Goal: Browse casually

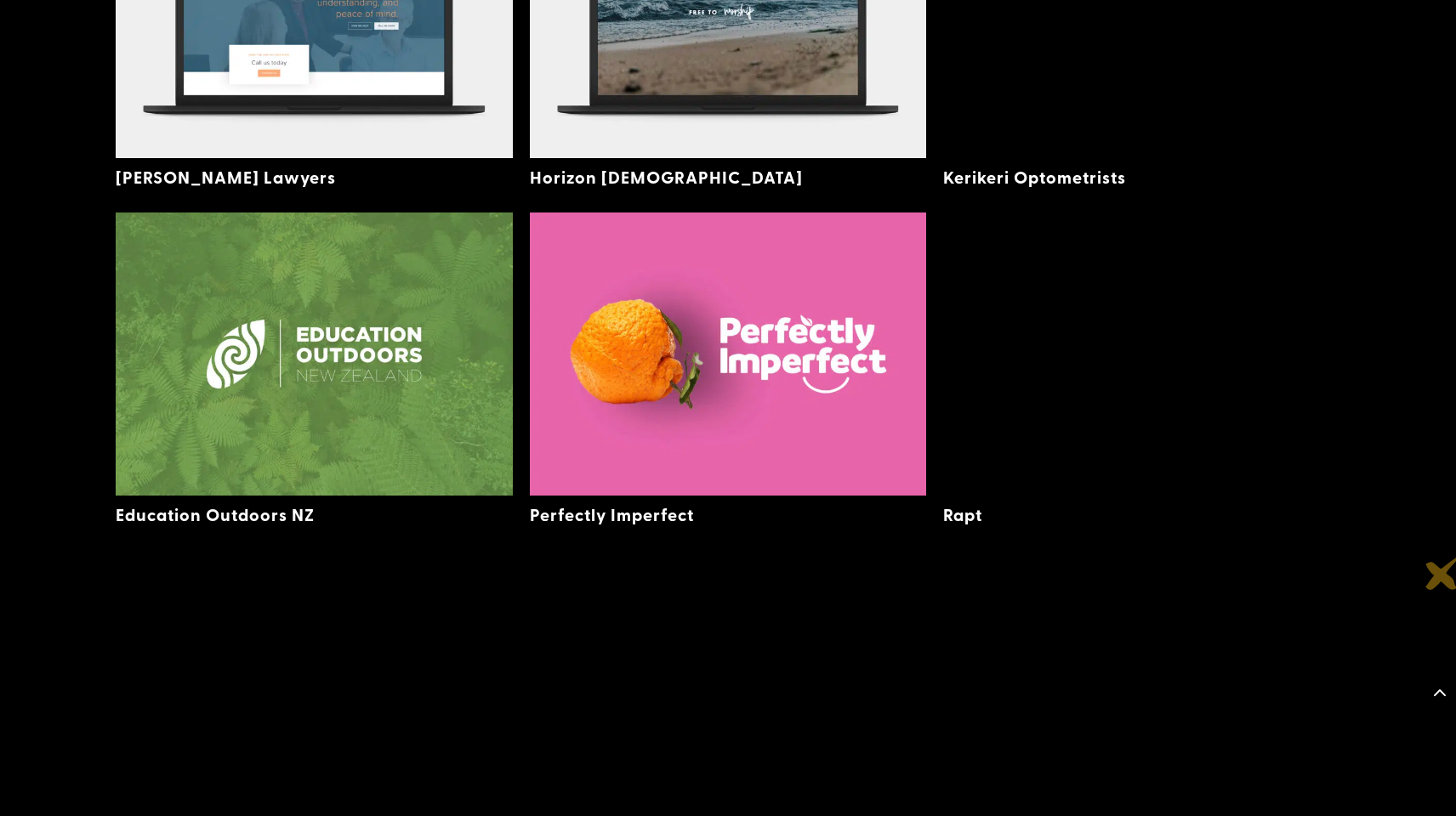
scroll to position [3050, 0]
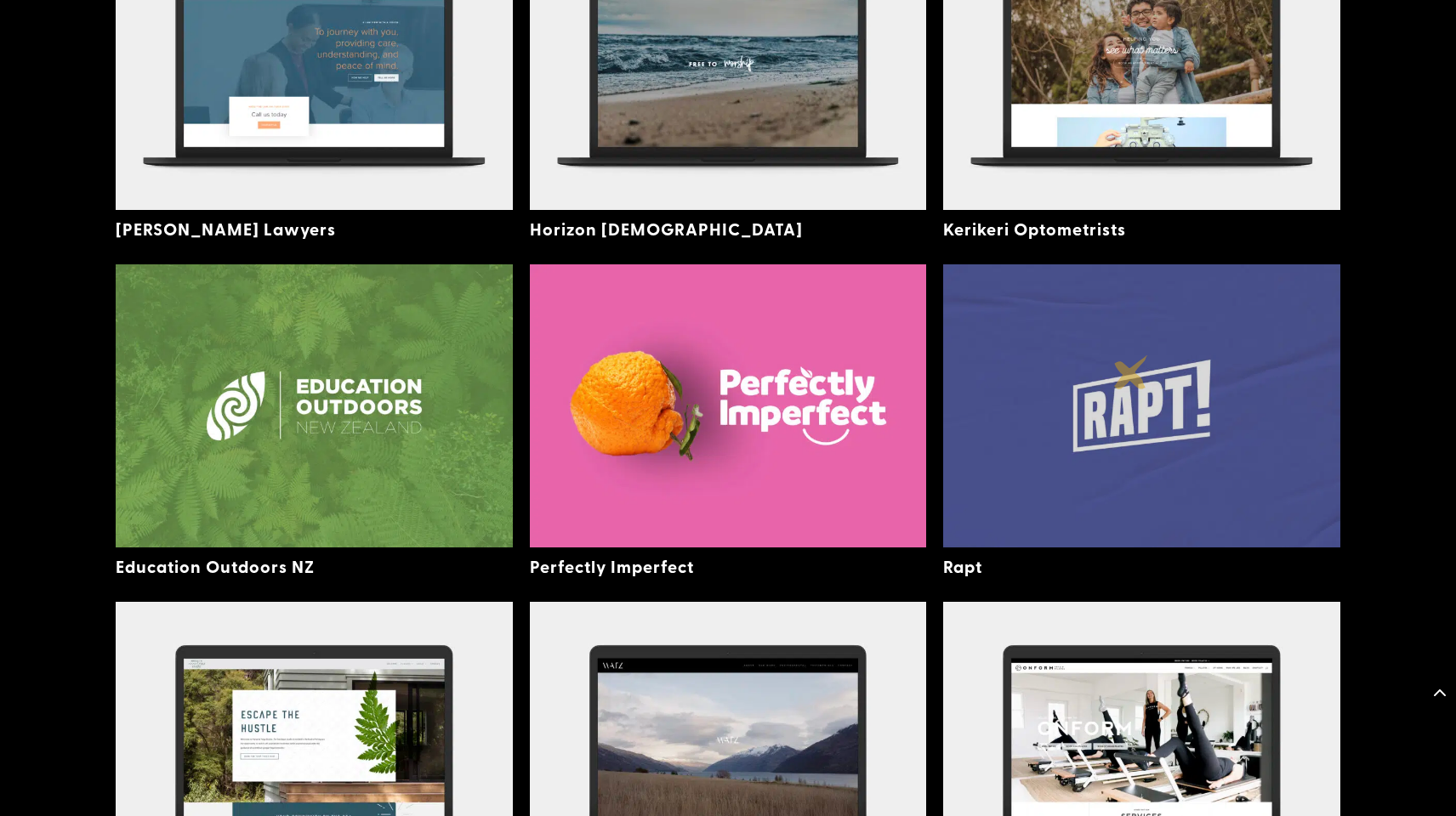
click at [1131, 372] on img at bounding box center [1142, 405] width 397 height 282
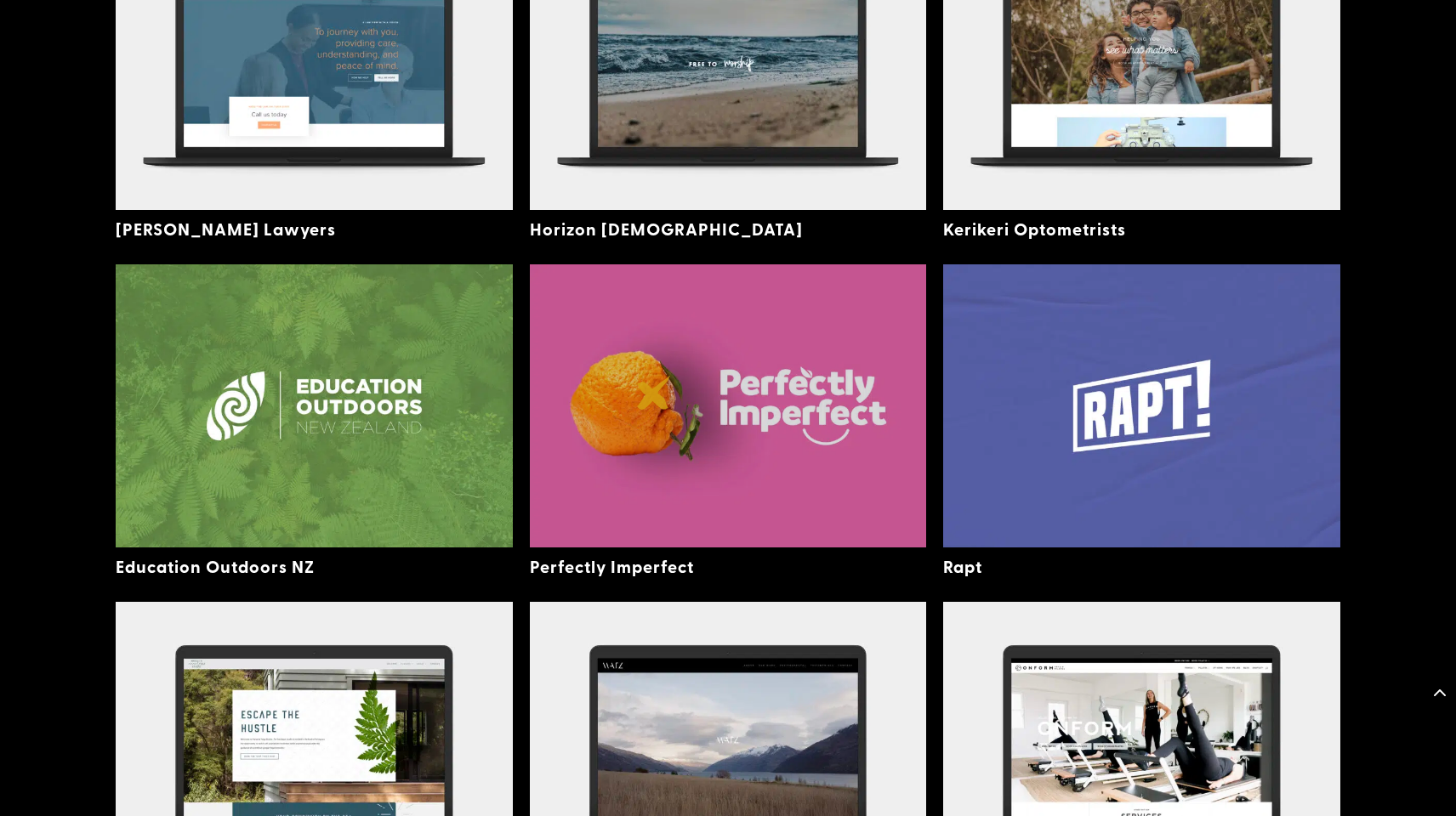
click at [654, 393] on img at bounding box center [728, 405] width 397 height 282
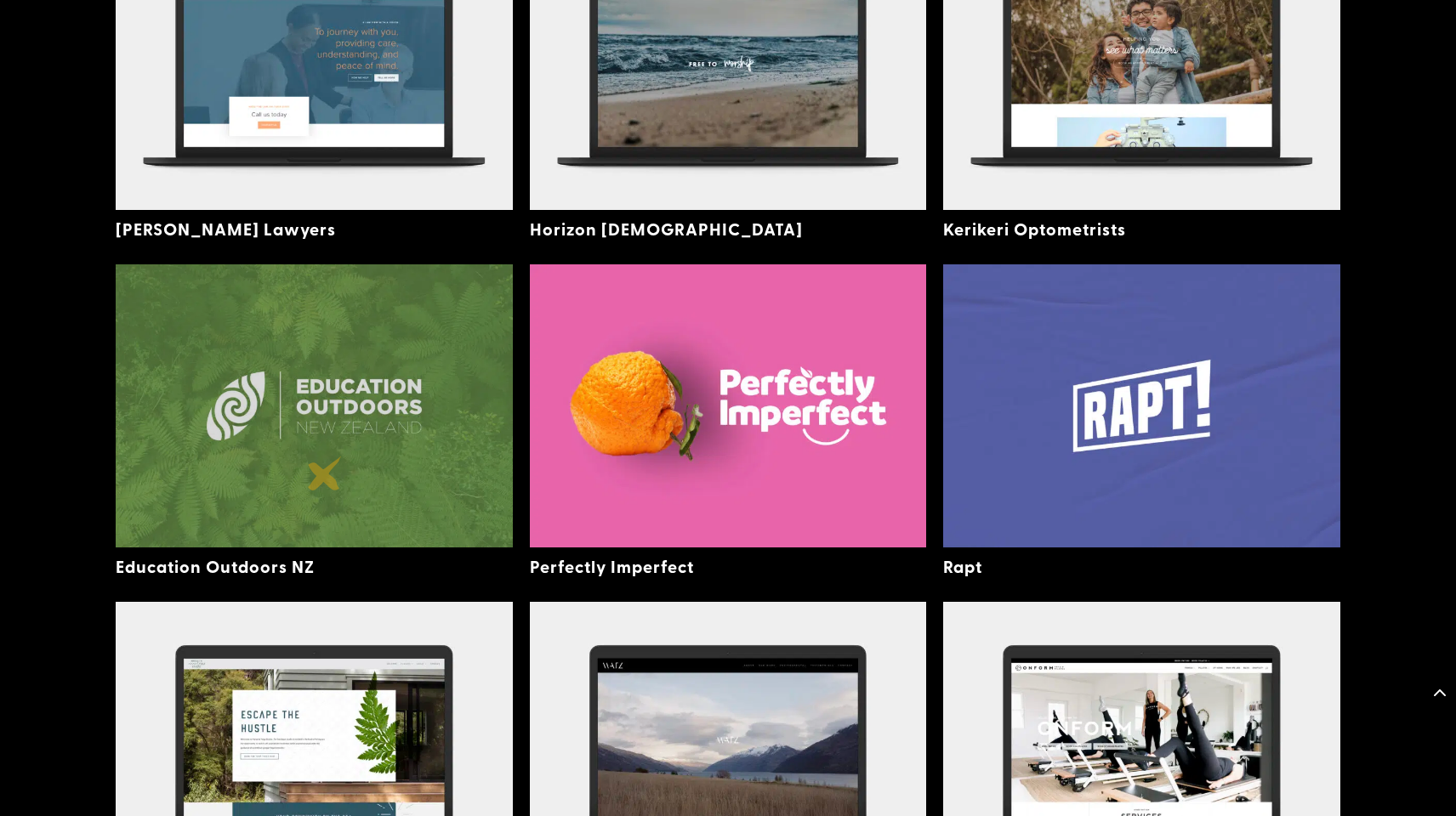
click at [324, 474] on img at bounding box center [314, 405] width 397 height 282
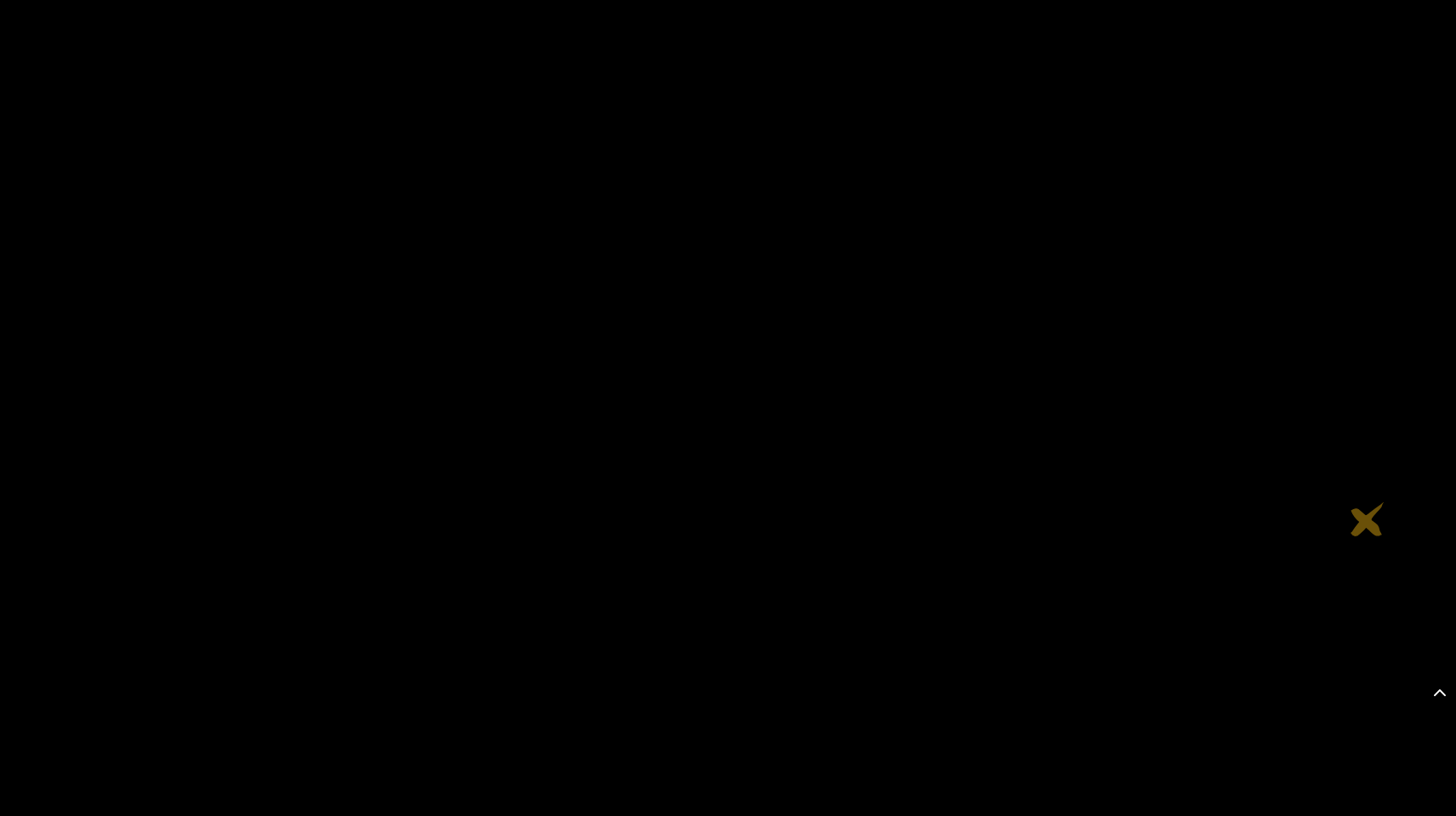
scroll to position [6199, 0]
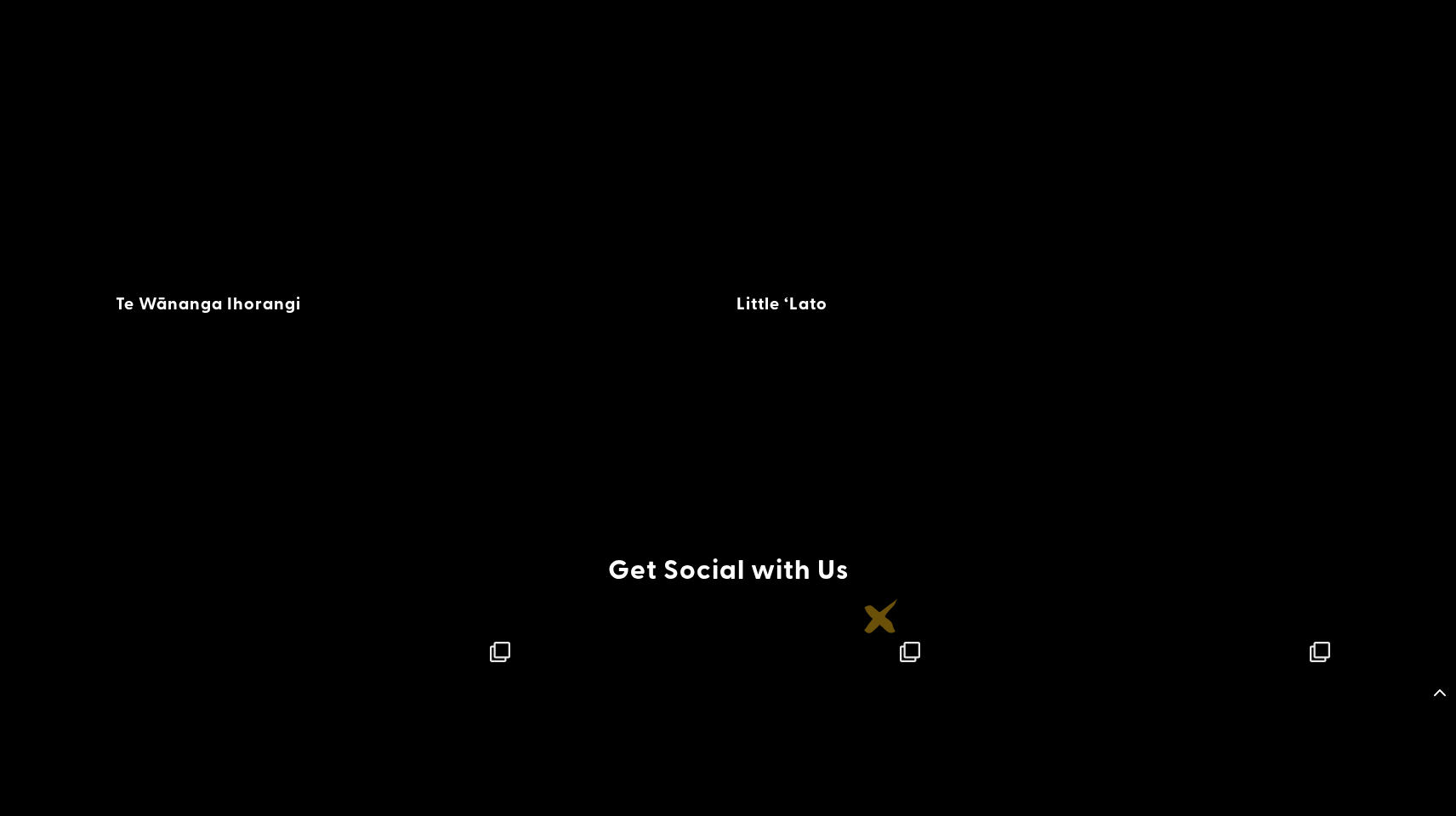
scroll to position [9528, 0]
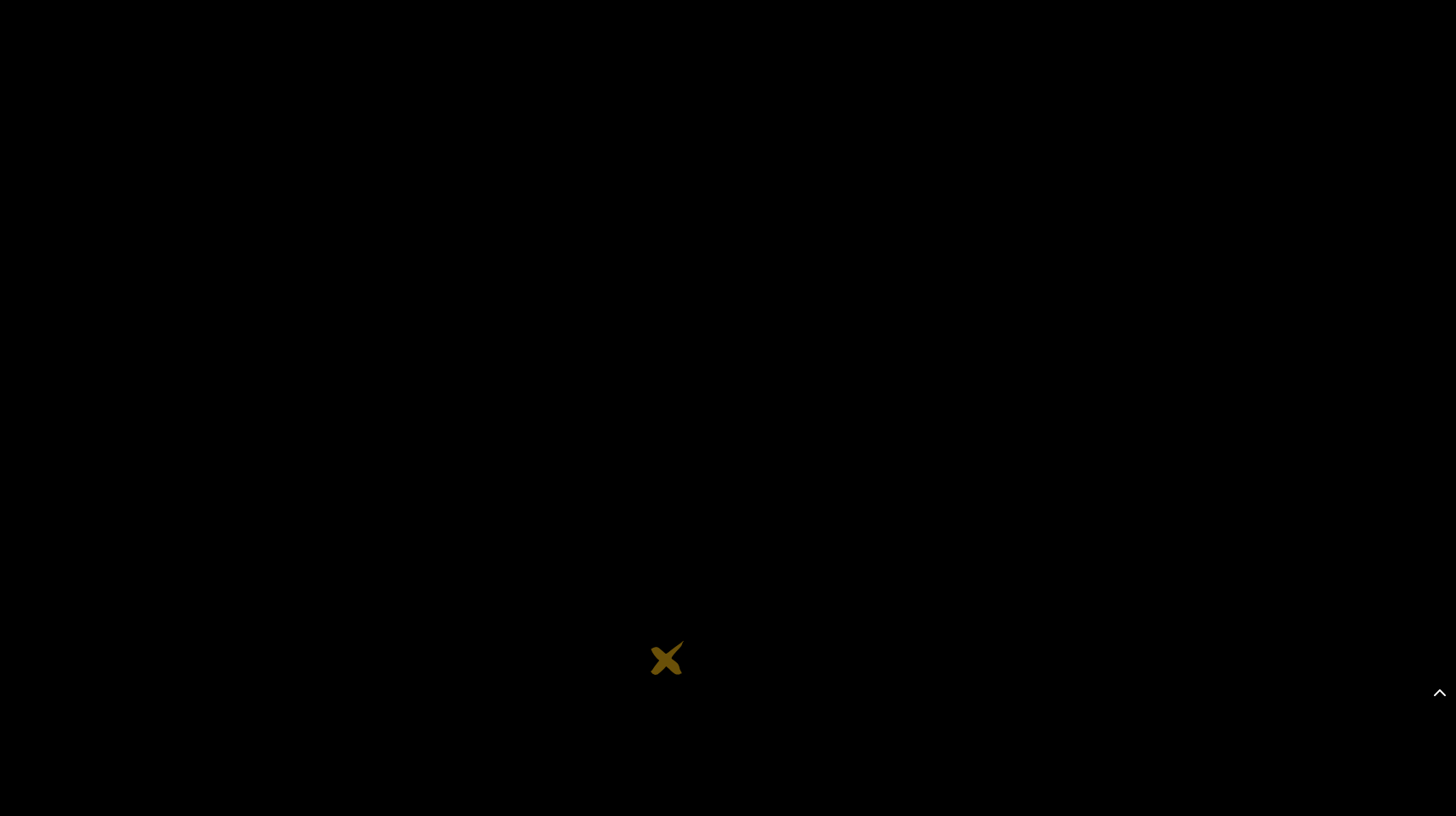
scroll to position [1302, 0]
